Goal: Browse casually: Explore the website without a specific task or goal

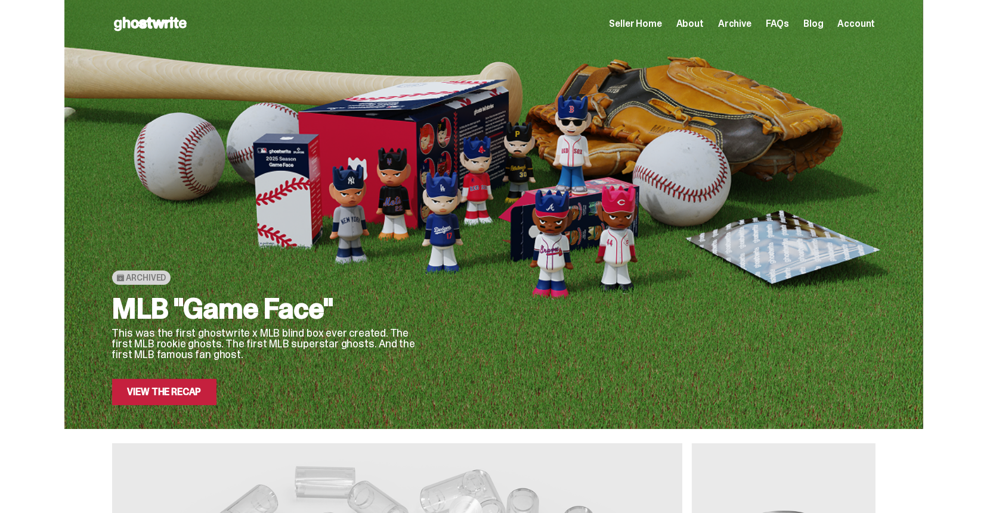
click at [162, 391] on link "View the Recap" at bounding box center [164, 392] width 105 height 26
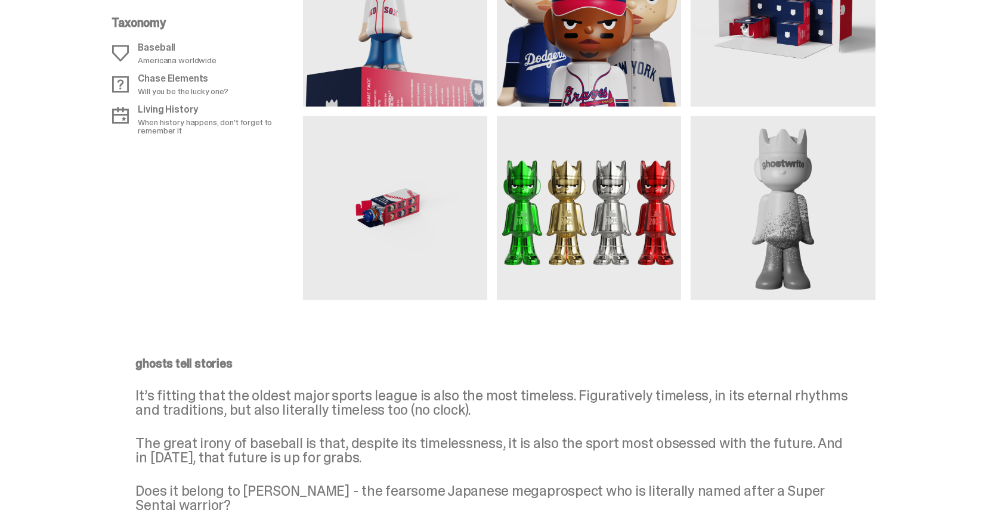
scroll to position [1192, 0]
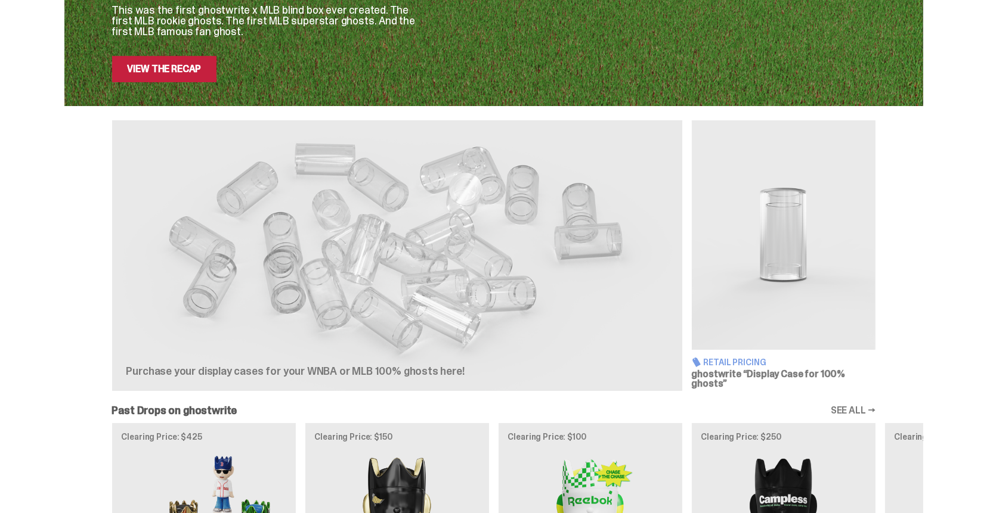
scroll to position [358, 0]
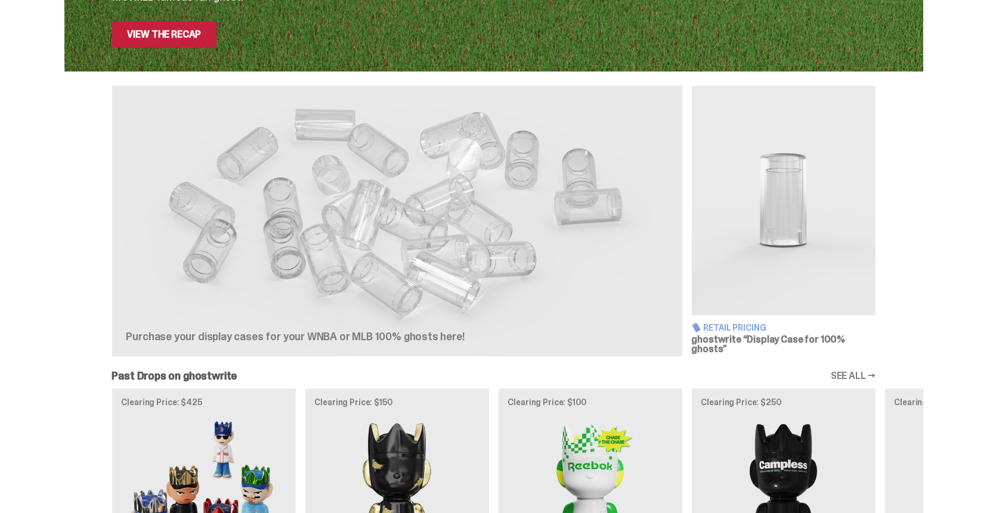
click at [197, 41] on link "View the Recap" at bounding box center [164, 34] width 105 height 26
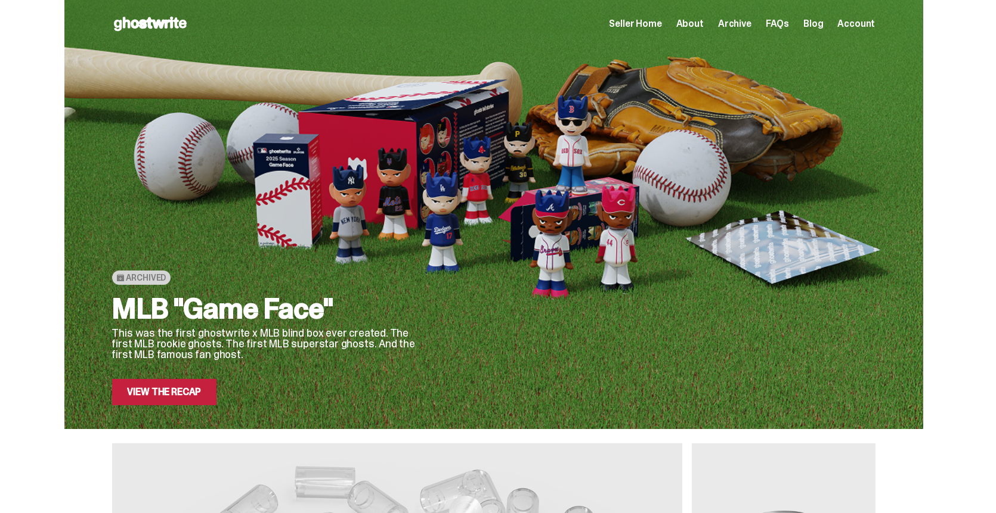
click at [740, 29] on span "Archive" at bounding box center [734, 24] width 33 height 10
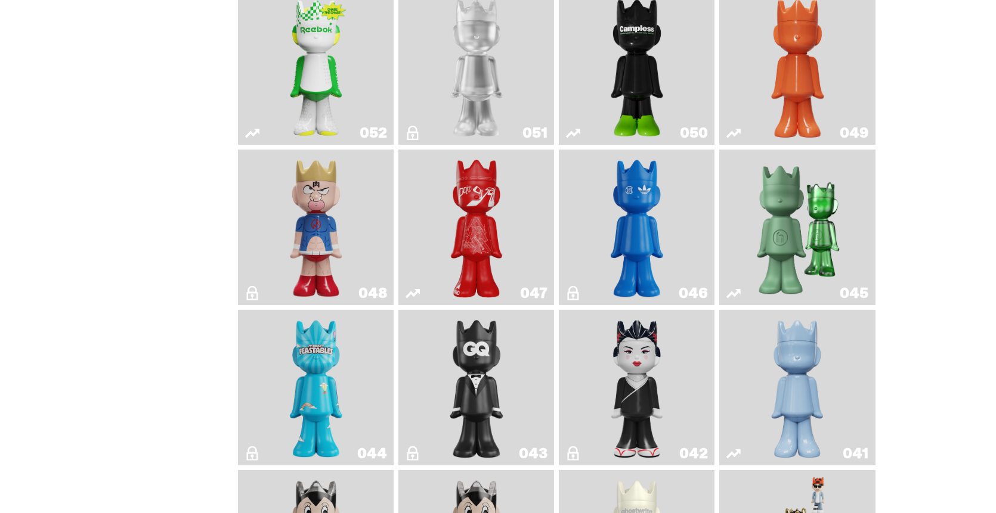
scroll to position [298, 0]
click at [673, 358] on link "042" at bounding box center [636, 387] width 141 height 146
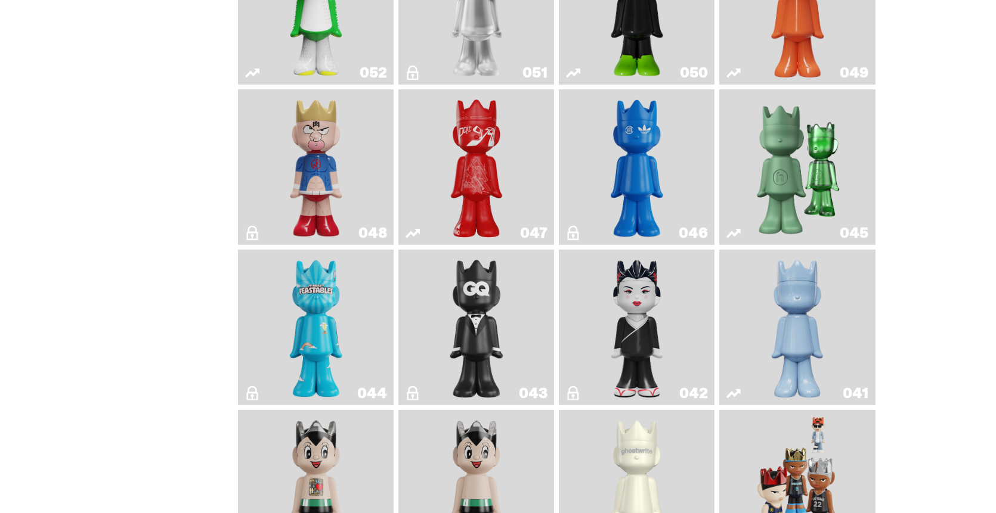
scroll to position [298, 0]
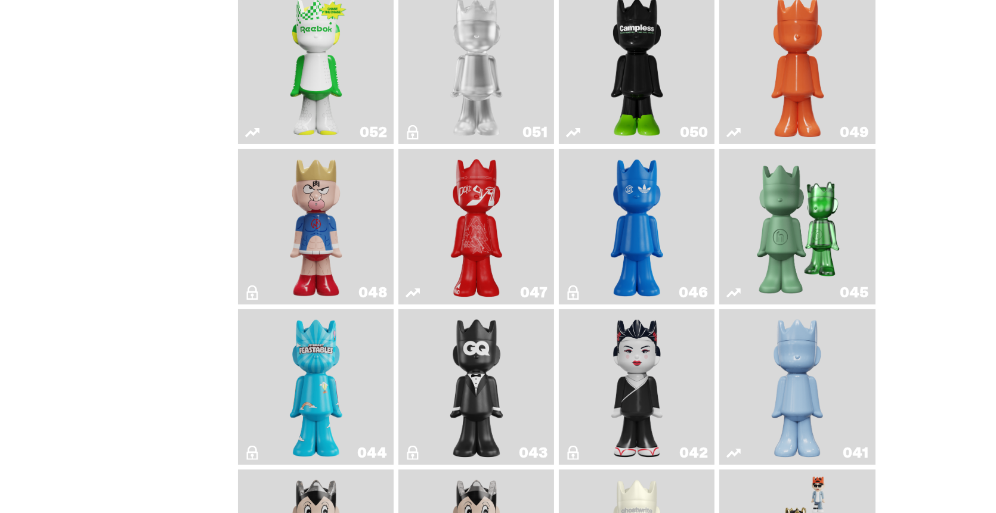
click at [783, 87] on img "Schrödinger's ghost: Orange Vibe" at bounding box center [796, 66] width 63 height 146
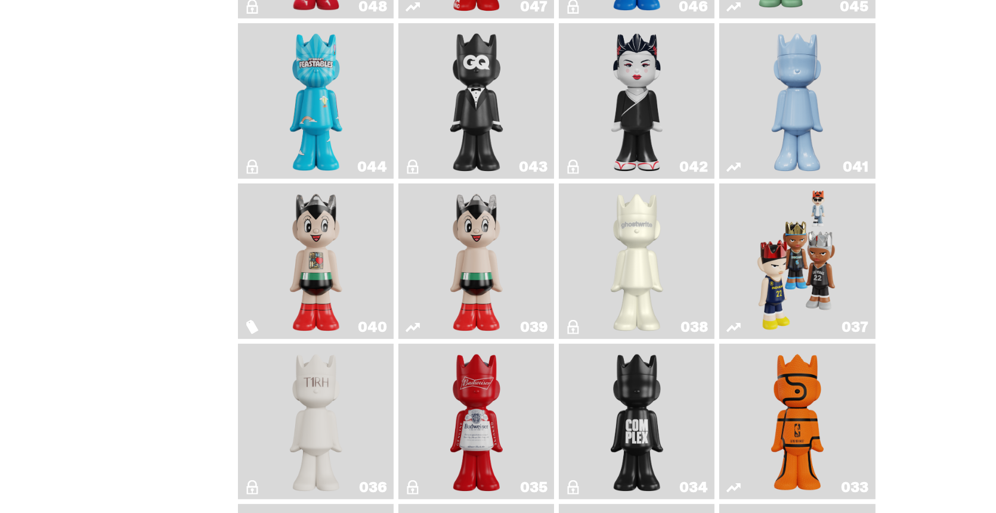
scroll to position [596, 0]
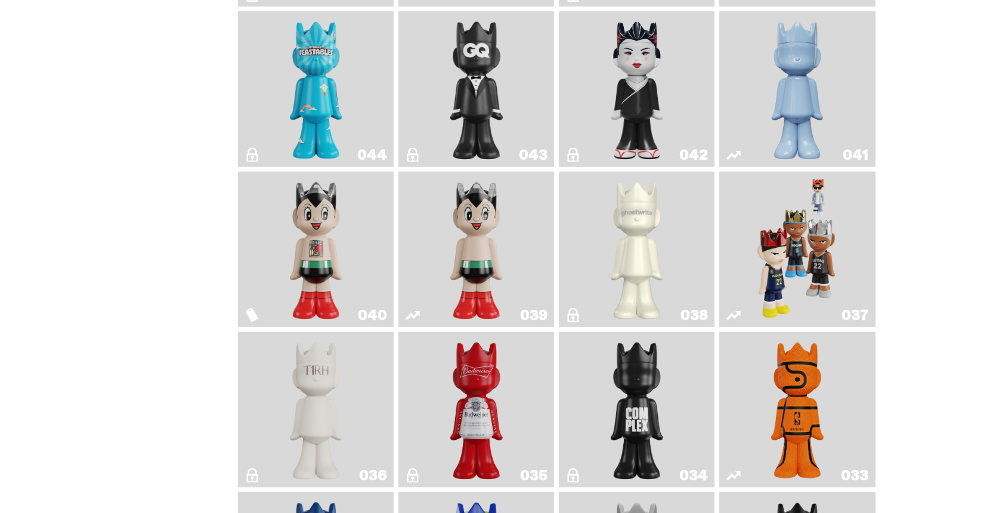
click at [805, 262] on img "Game Face (2024)" at bounding box center [797, 249] width 82 height 146
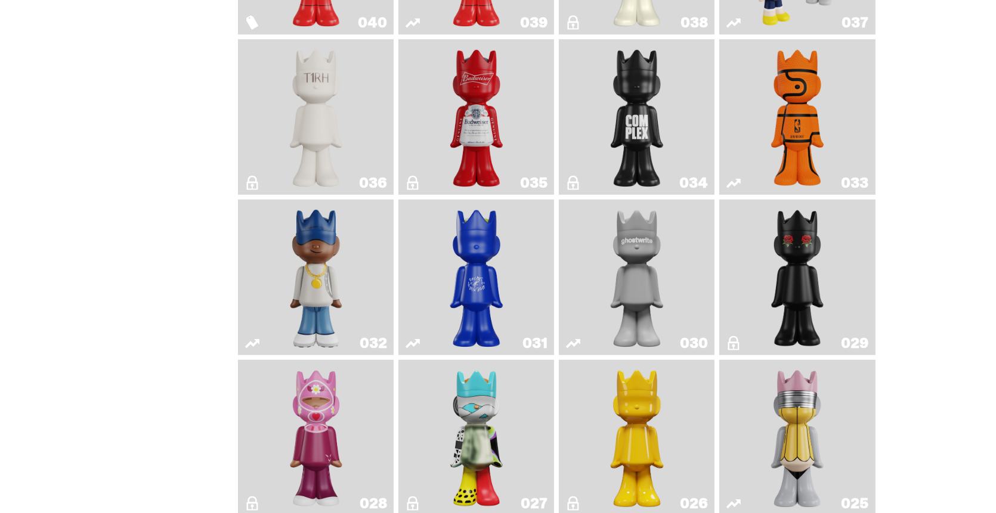
scroll to position [894, 0]
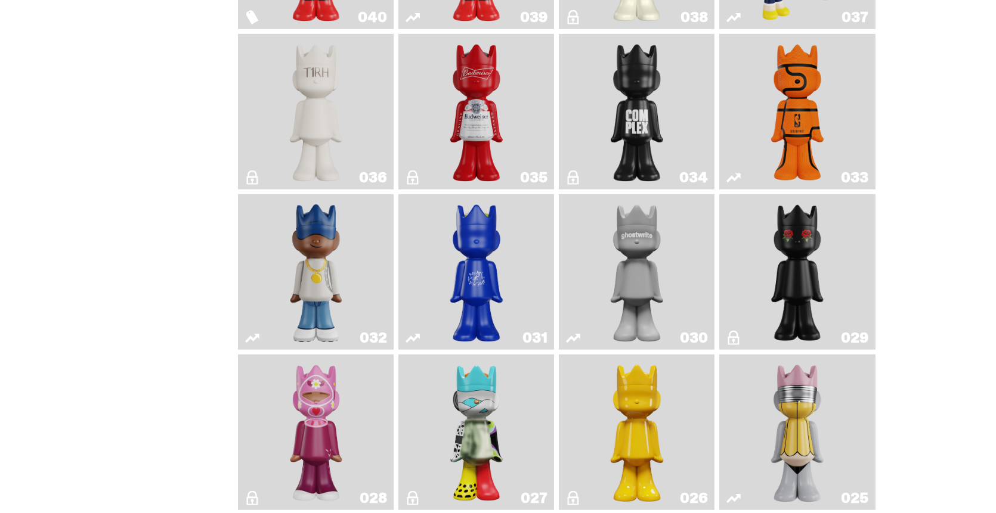
click at [500, 271] on img "Latte" at bounding box center [476, 272] width 82 height 146
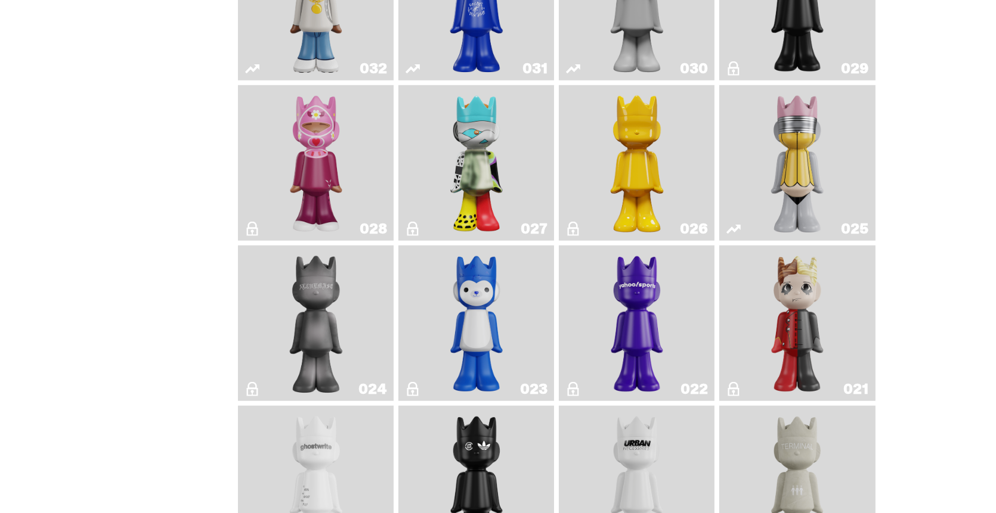
scroll to position [1312, 0]
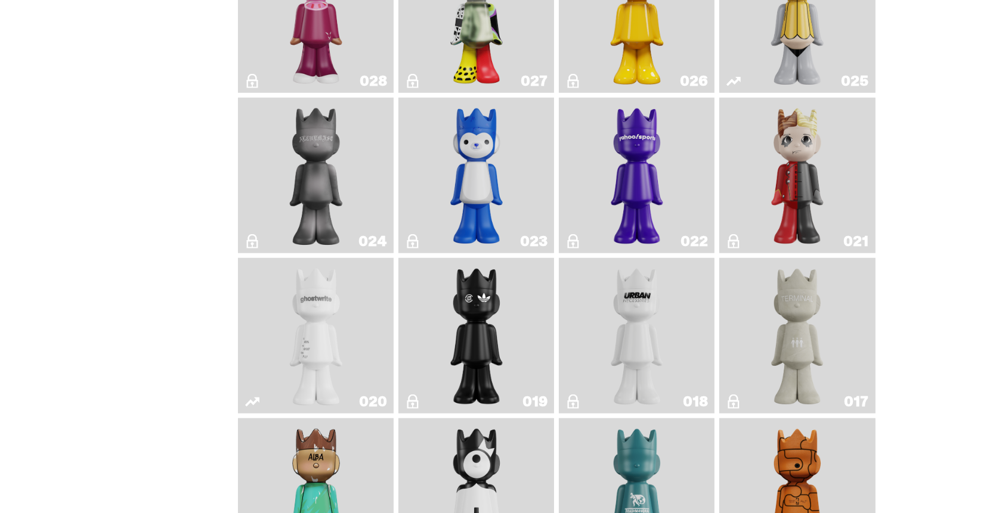
click at [795, 206] on img "Magic Man" at bounding box center [796, 176] width 63 height 146
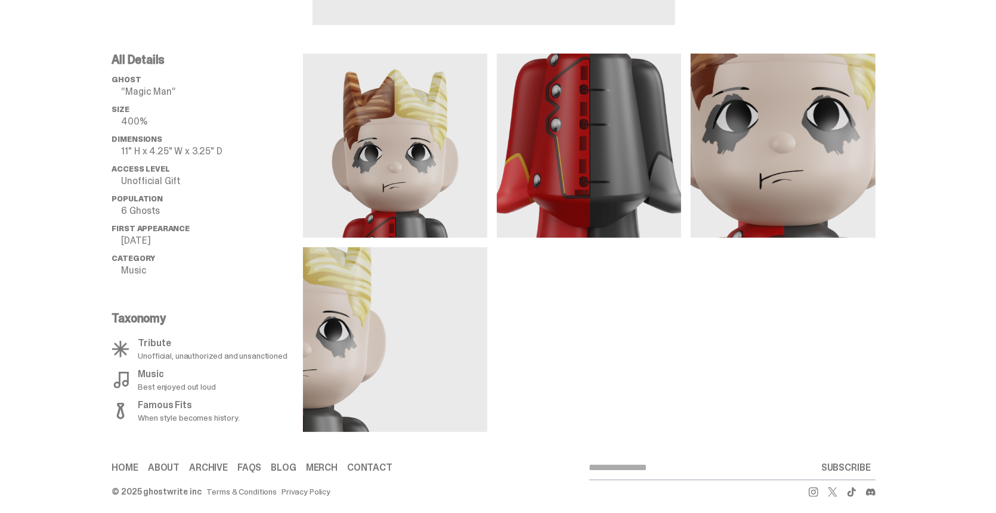
drag, startPoint x: 759, startPoint y: 241, endPoint x: 698, endPoint y: 142, distance: 116.0
